Goal: Complete application form

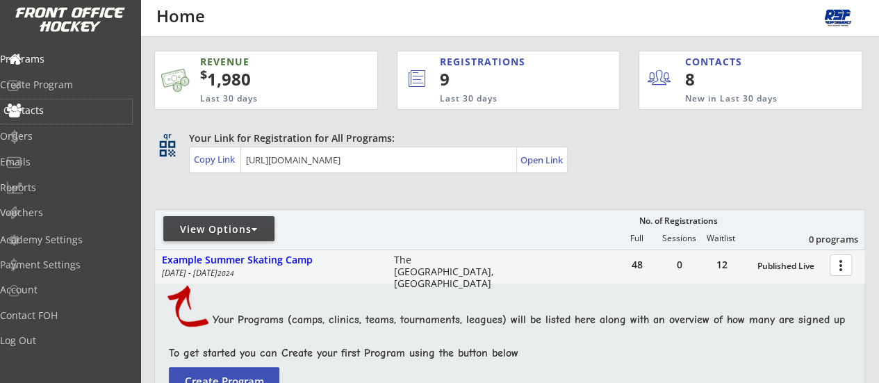
click at [58, 115] on div "Contacts" at bounding box center [65, 111] width 125 height 10
select select ""Players""
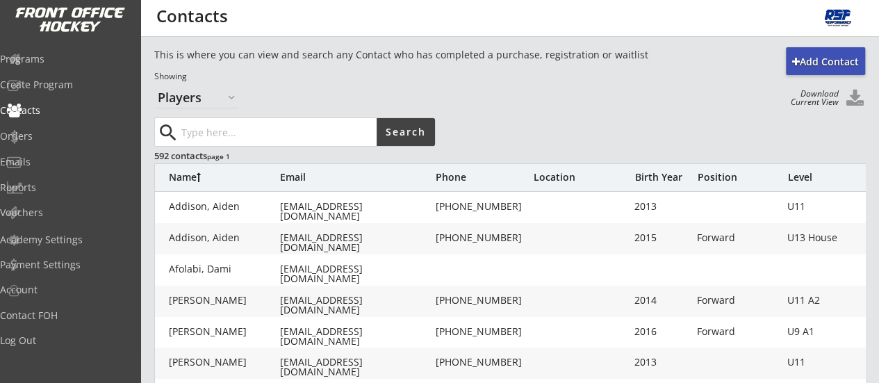
click at [183, 133] on input "input" at bounding box center [278, 132] width 198 height 28
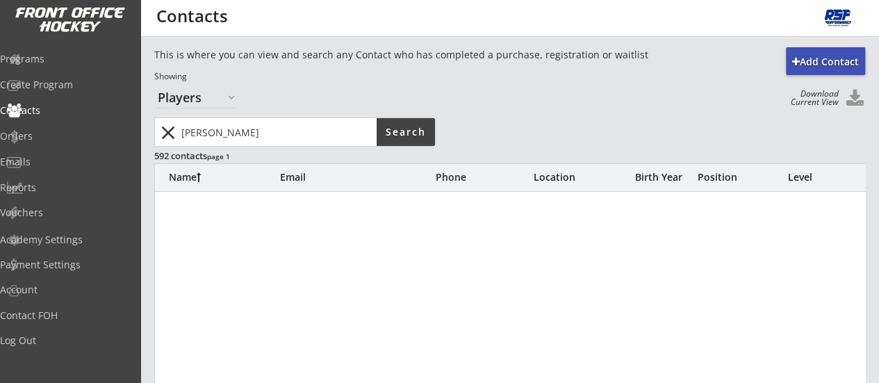
click at [249, 133] on input "input" at bounding box center [278, 132] width 198 height 28
type input "j"
click at [249, 133] on input "input" at bounding box center [278, 132] width 198 height 28
type input "[PERSON_NAME]"
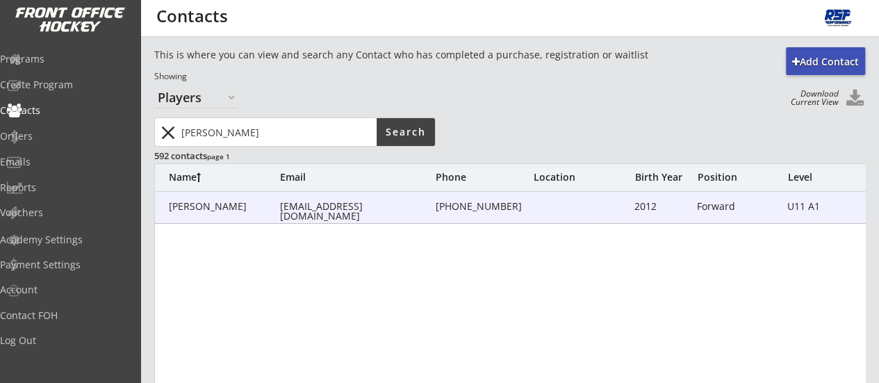
click at [310, 210] on div "[EMAIL_ADDRESS][DOMAIN_NAME]" at bounding box center [356, 210] width 153 height 19
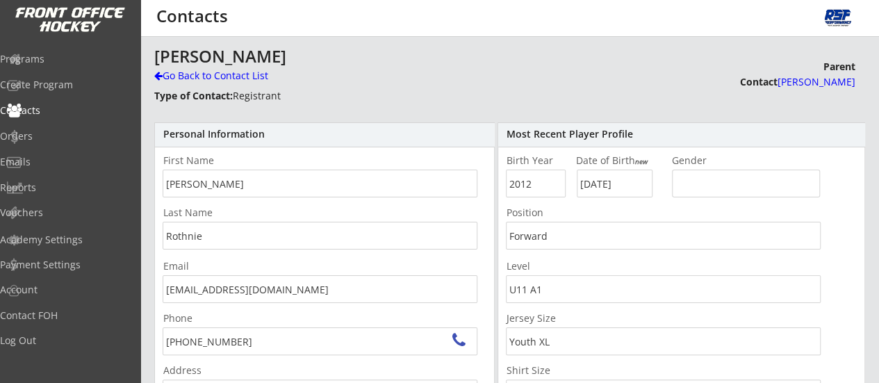
type input "[PERSON_NAME], MB R0K 0W0, [GEOGRAPHIC_DATA]"
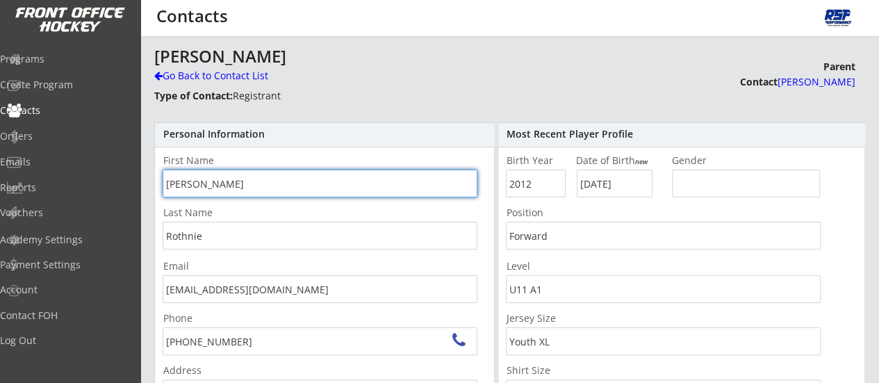
click at [208, 170] on input "input" at bounding box center [320, 183] width 315 height 28
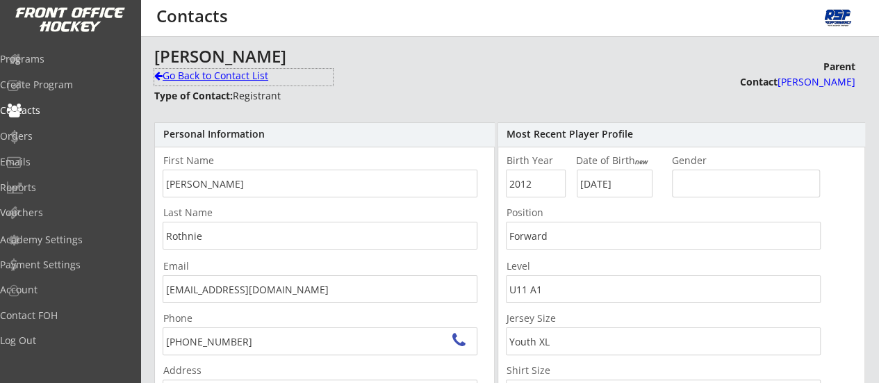
click at [197, 75] on div "Go Back to Contact List" at bounding box center [243, 76] width 179 height 14
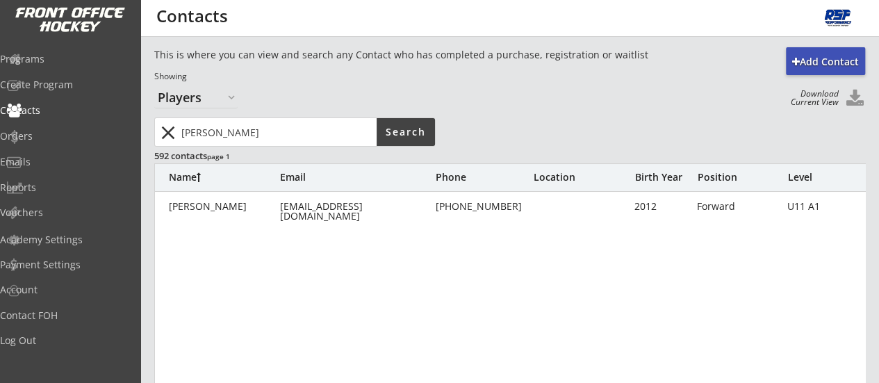
click at [256, 119] on input "input" at bounding box center [278, 132] width 198 height 28
type input "a"
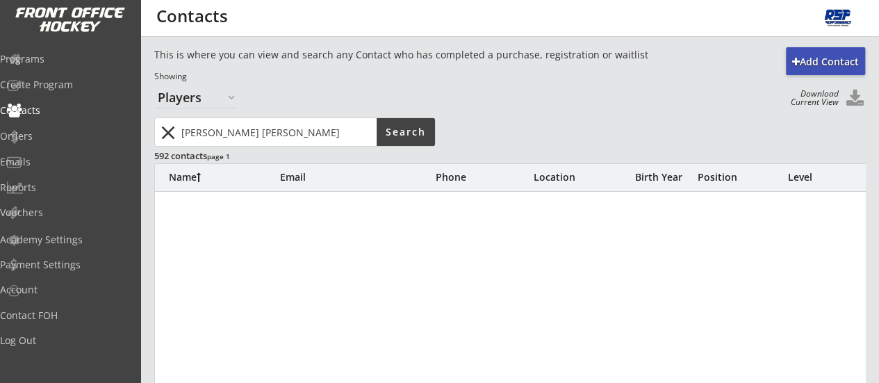
click at [254, 143] on input "input" at bounding box center [278, 132] width 198 height 28
type input "s"
click at [254, 142] on input "input" at bounding box center [278, 132] width 198 height 28
type input "c"
type input "a"
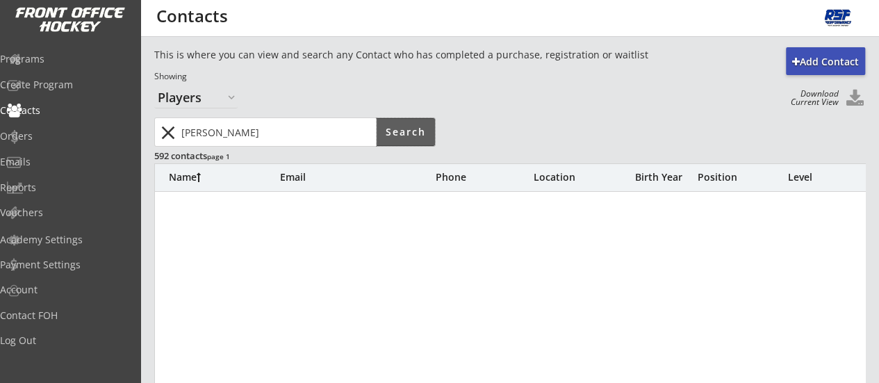
click at [384, 144] on button "Search" at bounding box center [405, 132] width 58 height 28
click at [297, 136] on input "input" at bounding box center [278, 132] width 198 height 28
type input "m"
type input "[PERSON_NAME]"
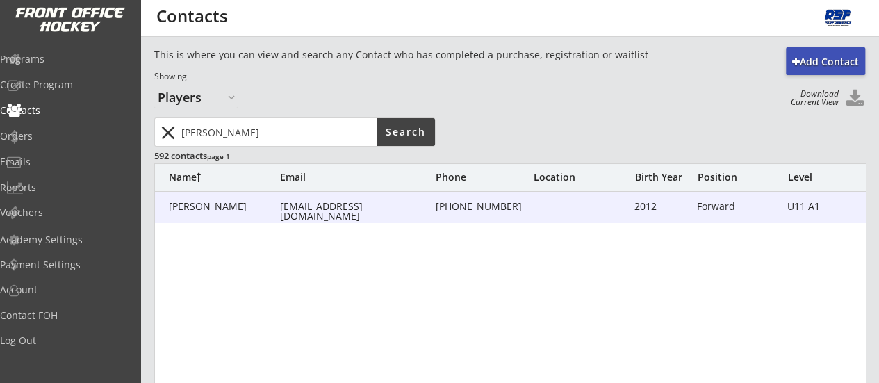
click at [300, 209] on div "[EMAIL_ADDRESS][DOMAIN_NAME]" at bounding box center [356, 210] width 153 height 19
type input "[PERSON_NAME]"
type input "Rothnie"
type input "[EMAIL_ADDRESS][DOMAIN_NAME]"
type input "[PHONE_NUMBER]"
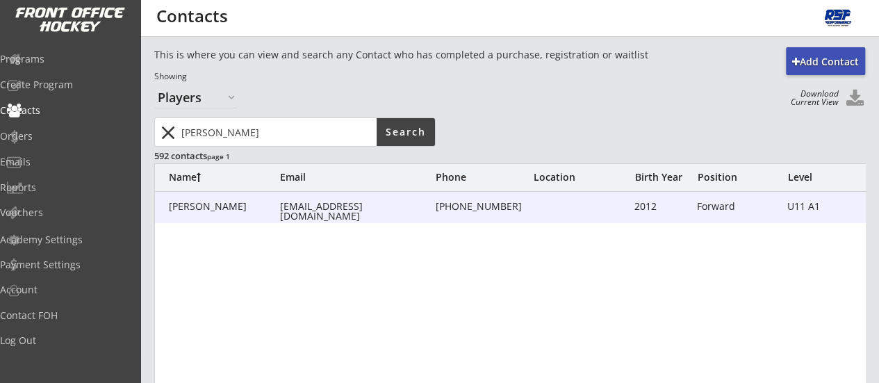
type input "[PERSON_NAME], MB R0K 0W0, [GEOGRAPHIC_DATA]"
type input "2012"
type input "[DATE]"
type input "Forward"
type input "U11 A1"
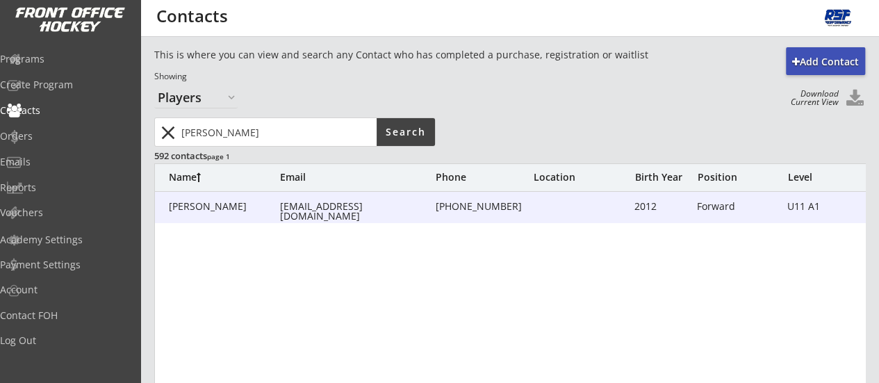
type input "Youth XL"
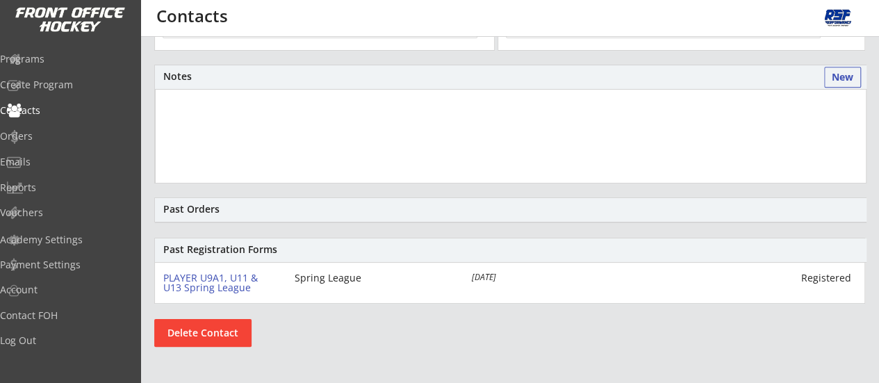
scroll to position [375, 0]
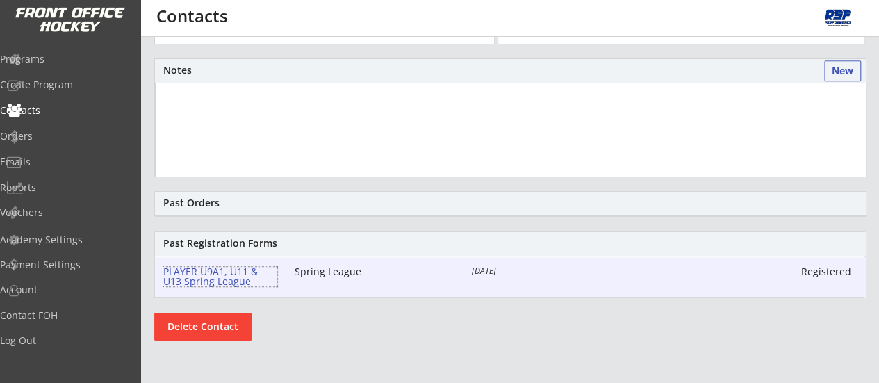
click at [192, 279] on div "PLAYER U9A1, U11 & U13 Spring League" at bounding box center [220, 276] width 114 height 19
select select ""Forward""
select select ""U11 A1""
select select ""Youth XL""
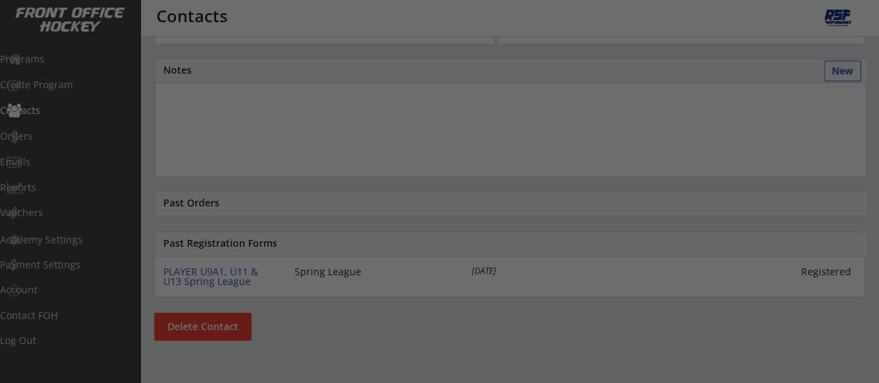
select select ""Yes""
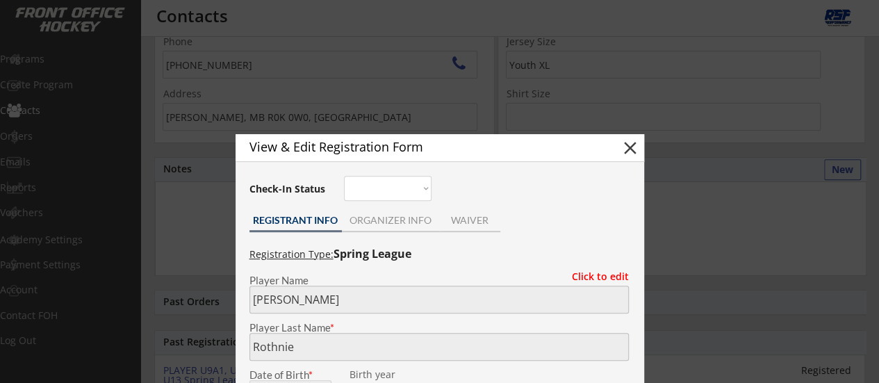
scroll to position [274, 0]
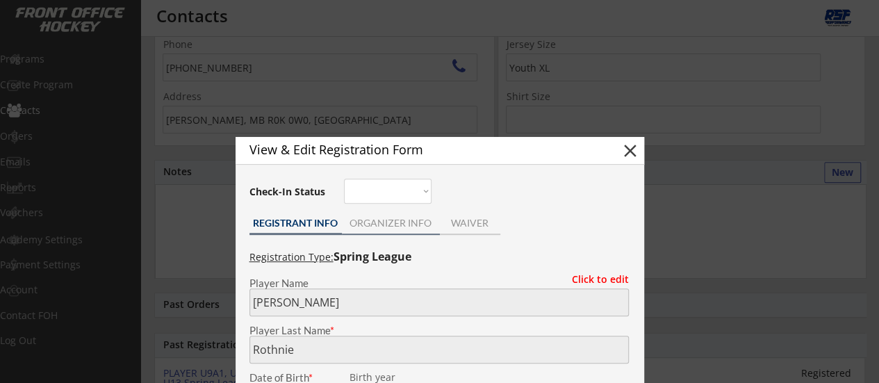
click at [378, 228] on div "ORGANIZER INFO" at bounding box center [391, 224] width 98 height 21
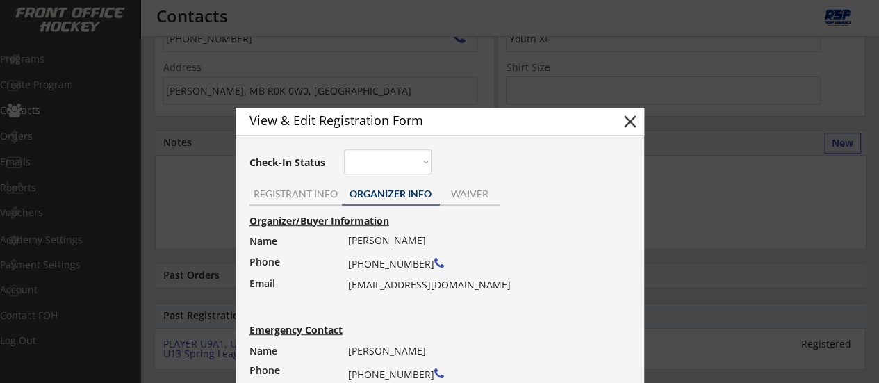
scroll to position [300, 0]
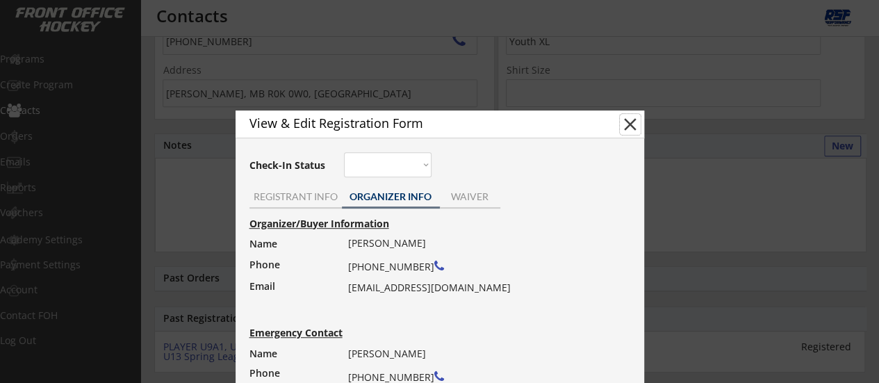
click at [627, 123] on button "close" at bounding box center [630, 124] width 21 height 21
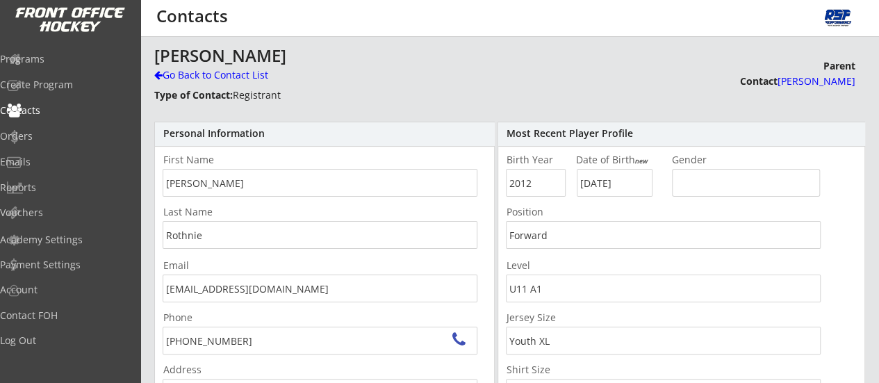
scroll to position [0, 0]
click at [65, 66] on div "Programs" at bounding box center [66, 60] width 132 height 24
